Goal: Find specific page/section: Find specific page/section

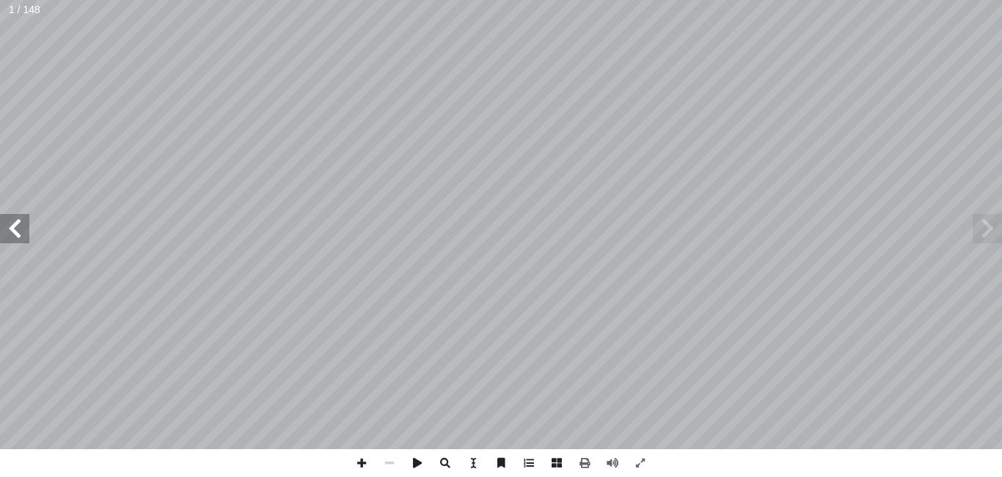
click at [23, 231] on span at bounding box center [14, 228] width 29 height 29
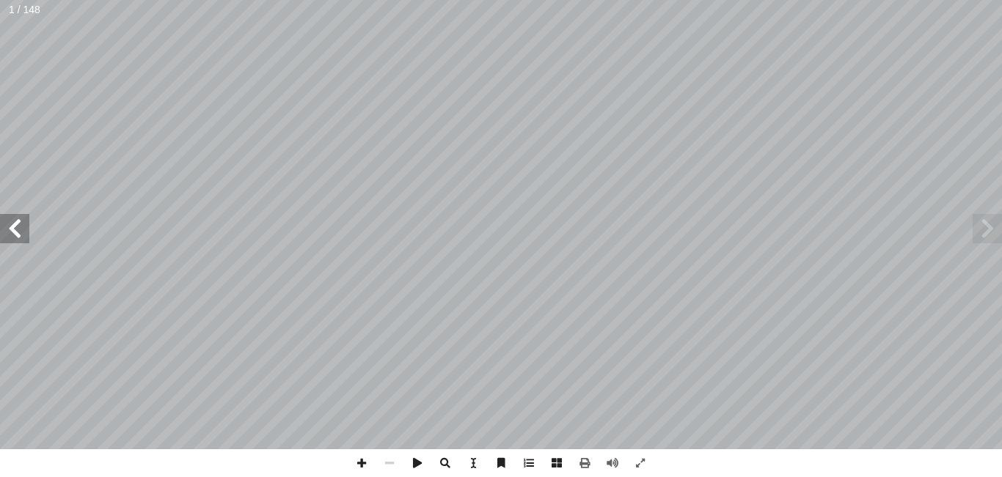
click at [23, 231] on span at bounding box center [14, 228] width 29 height 29
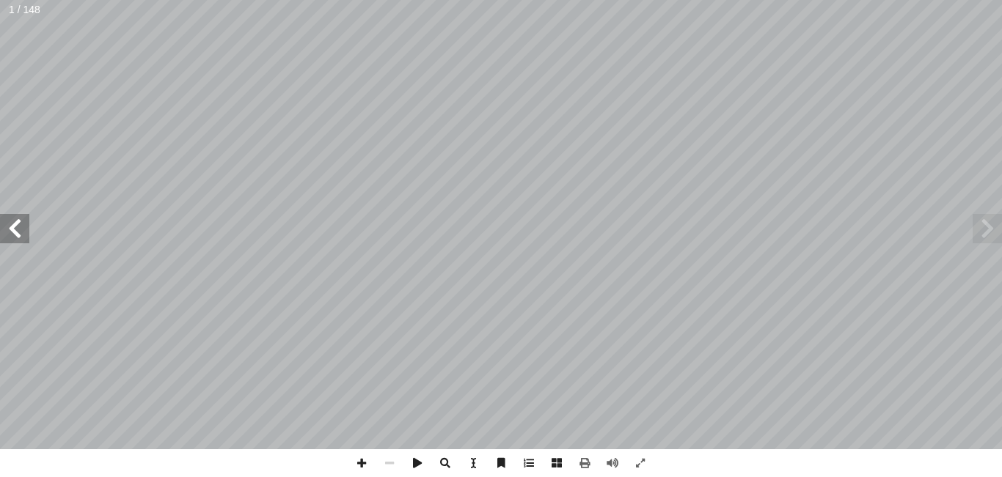
click at [23, 231] on span at bounding box center [14, 228] width 29 height 29
click at [9, 216] on span at bounding box center [14, 228] width 29 height 29
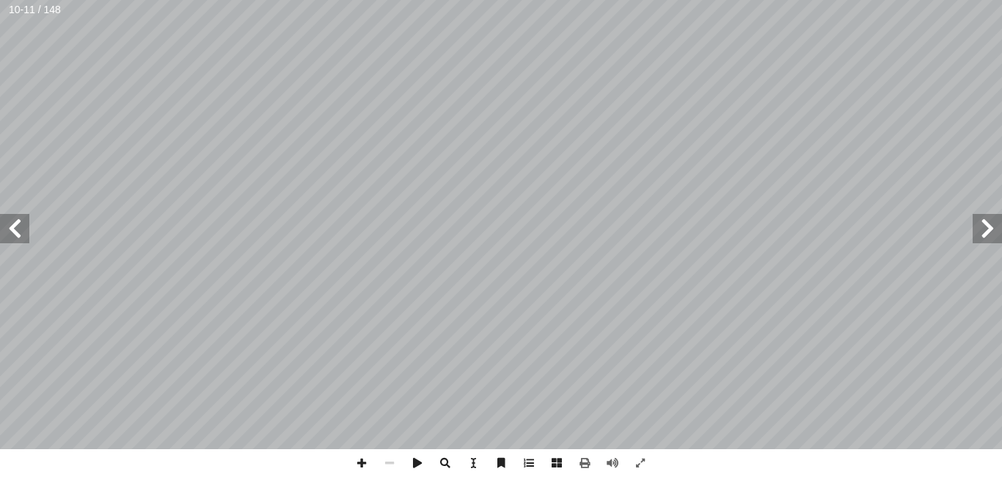
click at [9, 216] on span at bounding box center [14, 228] width 29 height 29
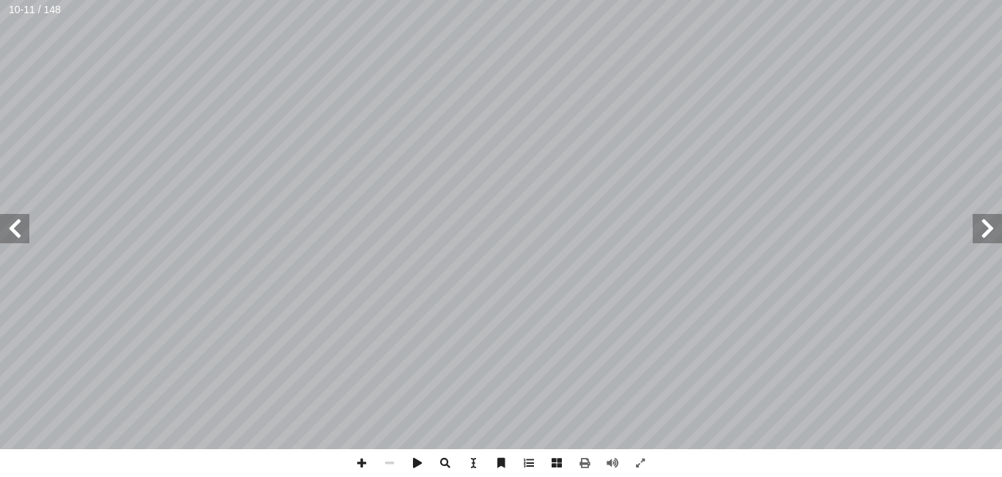
click at [9, 216] on span at bounding box center [14, 228] width 29 height 29
click at [15, 224] on span at bounding box center [14, 228] width 29 height 29
click at [363, 459] on span at bounding box center [362, 463] width 28 height 28
